Goal: Task Accomplishment & Management: Manage account settings

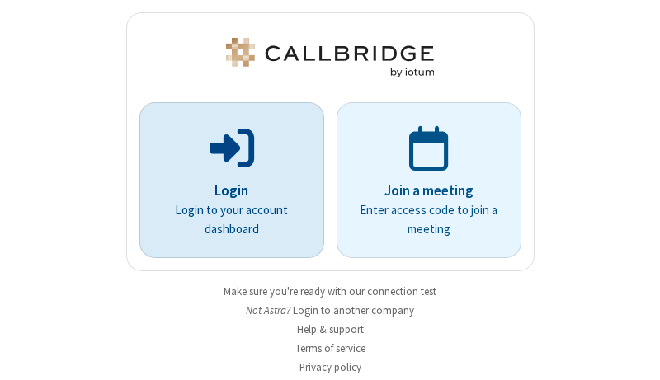
click at [225, 191] on p "Login" at bounding box center [231, 191] width 139 height 21
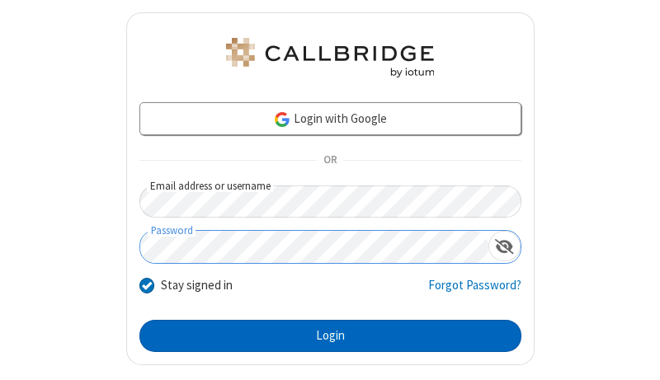
click at [323, 336] on button "Login" at bounding box center [330, 336] width 382 height 33
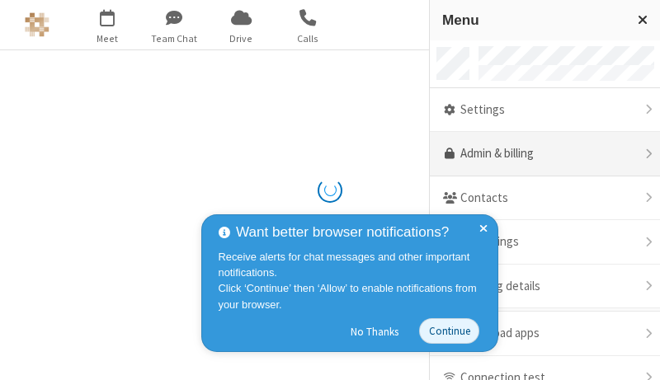
click at [539, 154] on link "Admin & billing" at bounding box center [545, 154] width 230 height 45
